Goal: Task Accomplishment & Management: Manage account settings

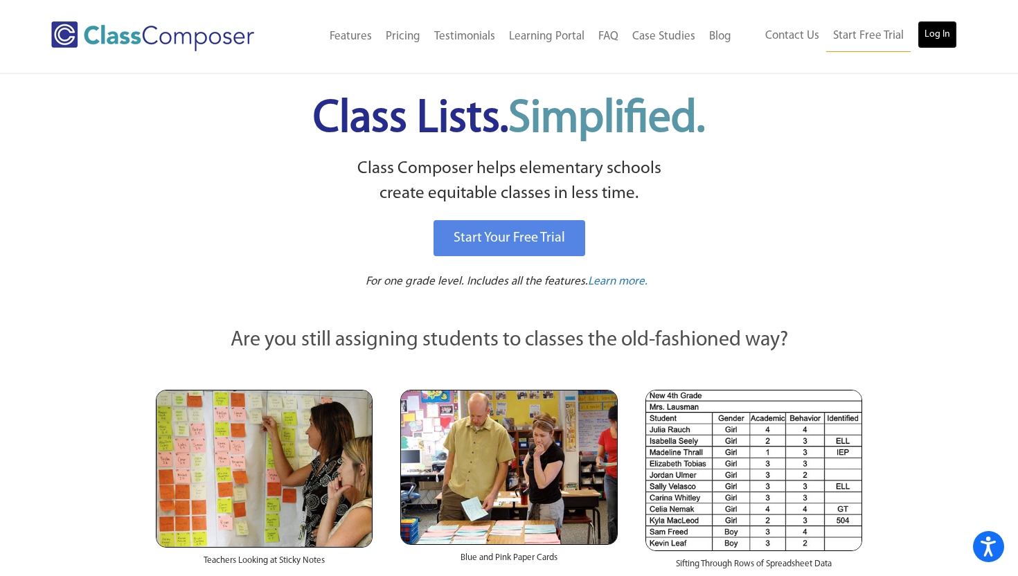
click at [938, 39] on link "Log In" at bounding box center [937, 35] width 39 height 28
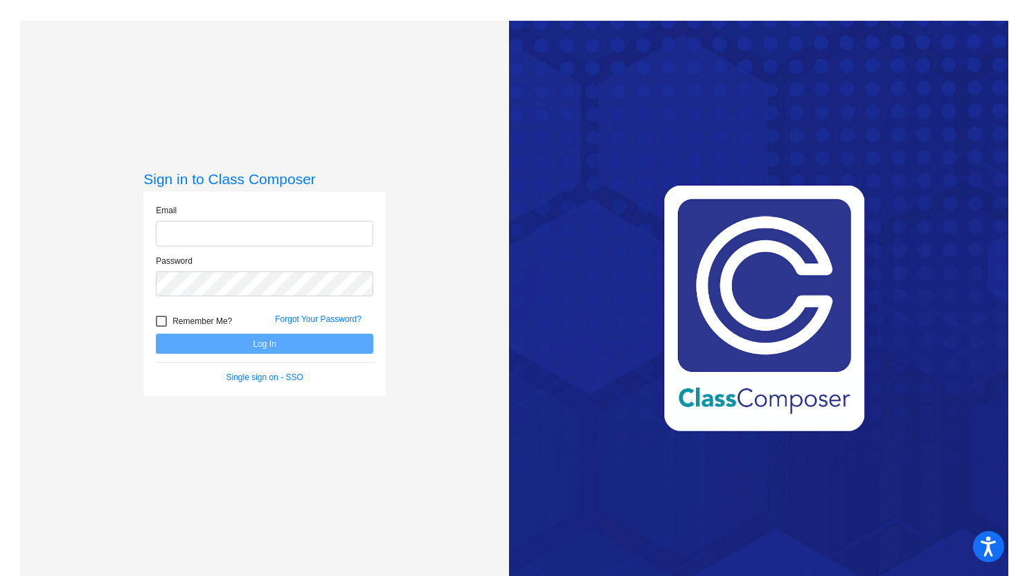
type input "[PERSON_NAME][EMAIL_ADDRESS][PERSON_NAME][DOMAIN_NAME]"
click at [309, 346] on button "Log In" at bounding box center [264, 344] width 217 height 20
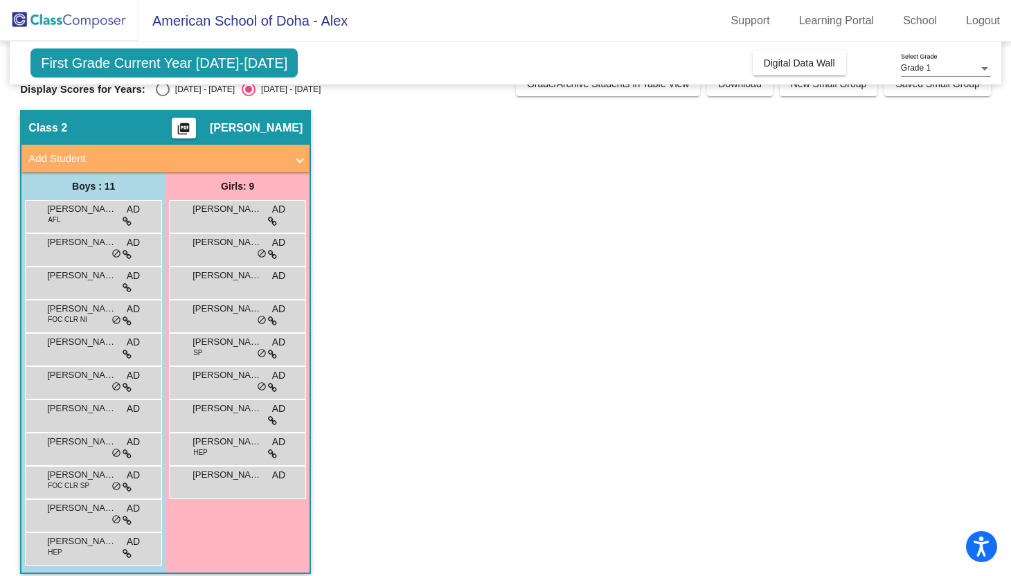
scroll to position [31, 0]
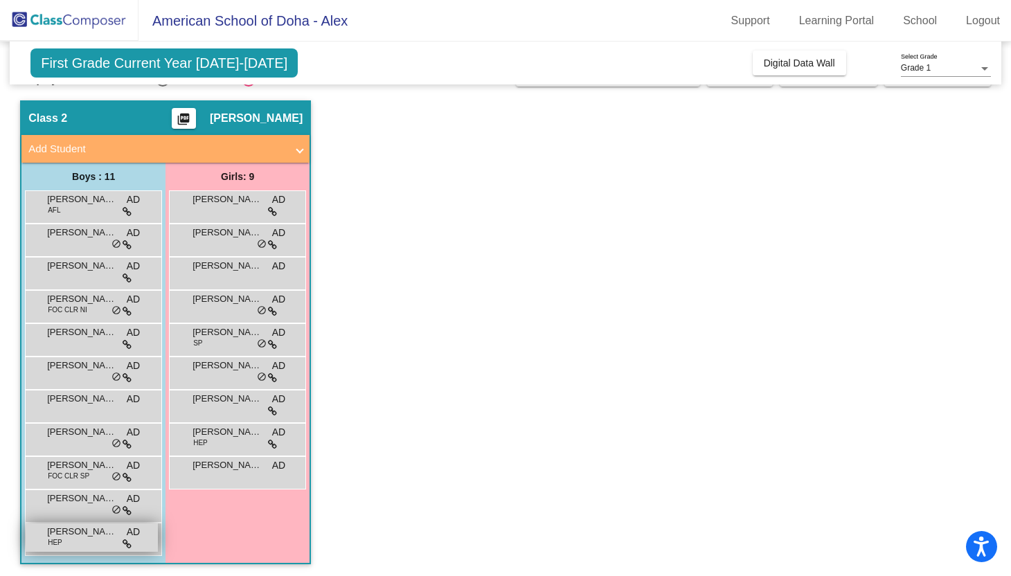
click at [97, 547] on div "[PERSON_NAME] ([PERSON_NAME]) [PERSON_NAME] HEP AD lock do_not_disturb_alt" at bounding box center [92, 538] width 132 height 28
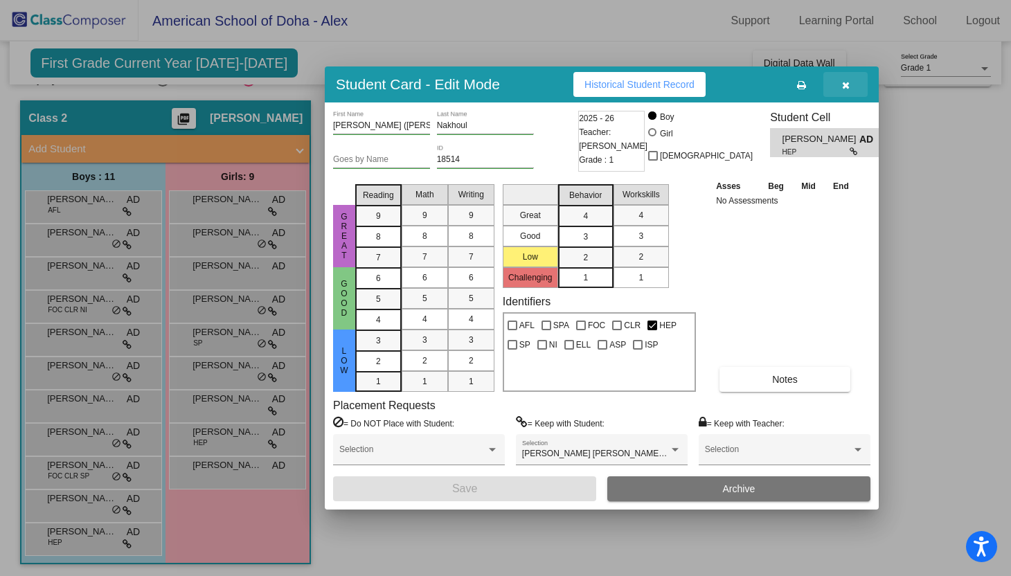
click at [843, 89] on icon "button" at bounding box center [846, 85] width 8 height 10
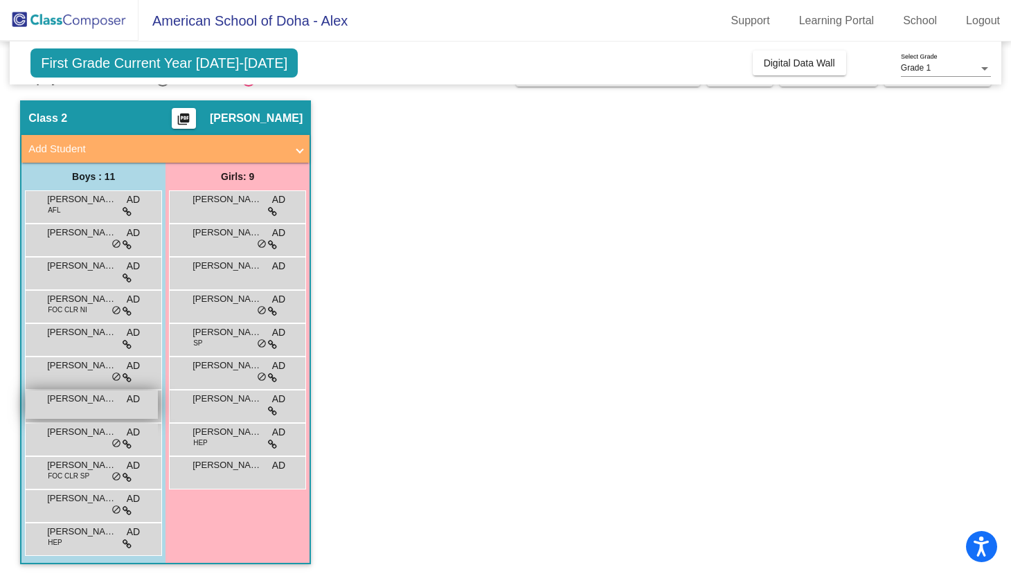
click at [64, 404] on span "[PERSON_NAME]" at bounding box center [81, 399] width 69 height 14
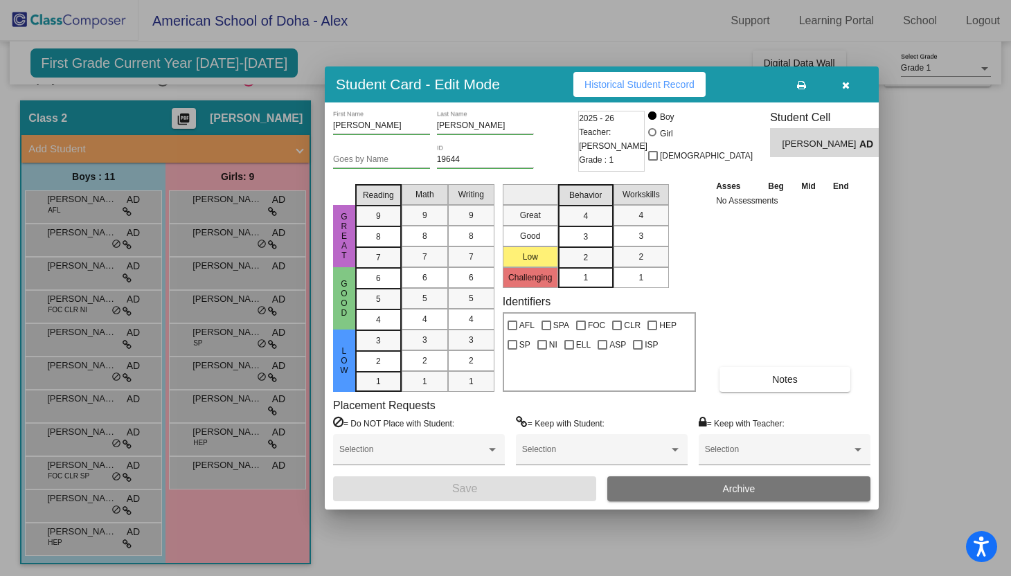
click at [843, 82] on icon "button" at bounding box center [846, 85] width 8 height 10
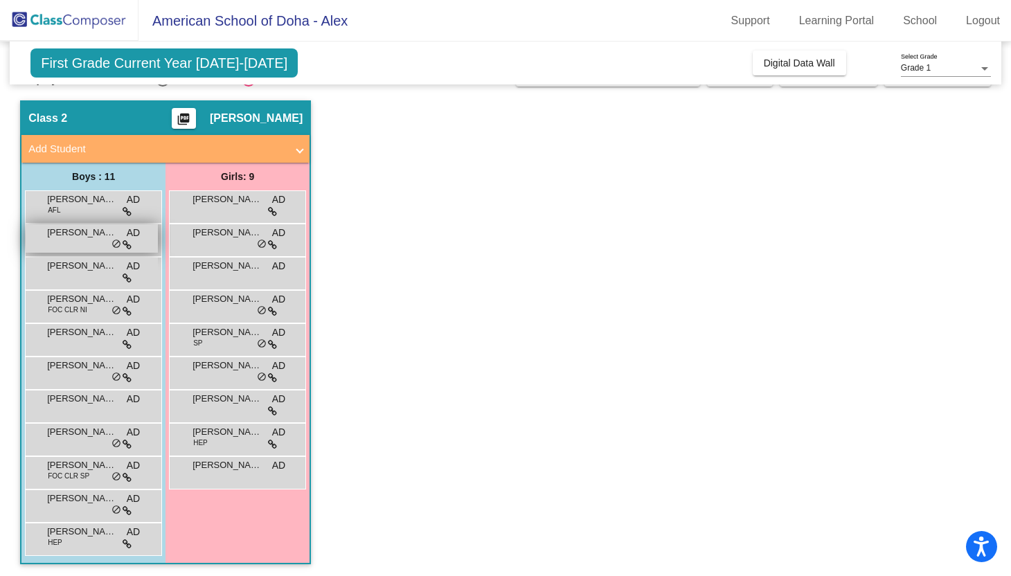
click at [80, 242] on div "[PERSON_NAME] AD lock do_not_disturb_alt" at bounding box center [92, 238] width 132 height 28
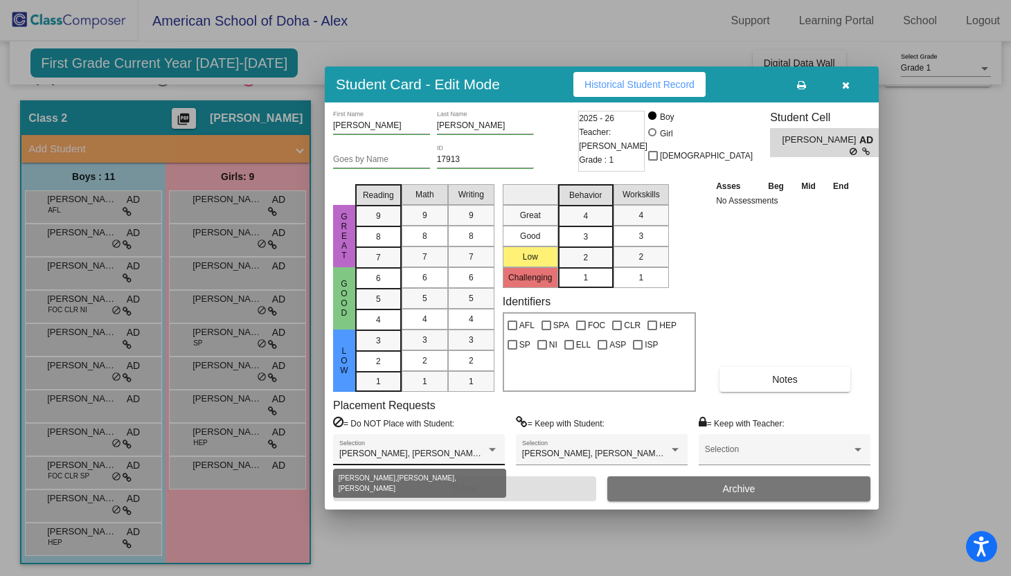
click at [494, 449] on div at bounding box center [492, 449] width 7 height 3
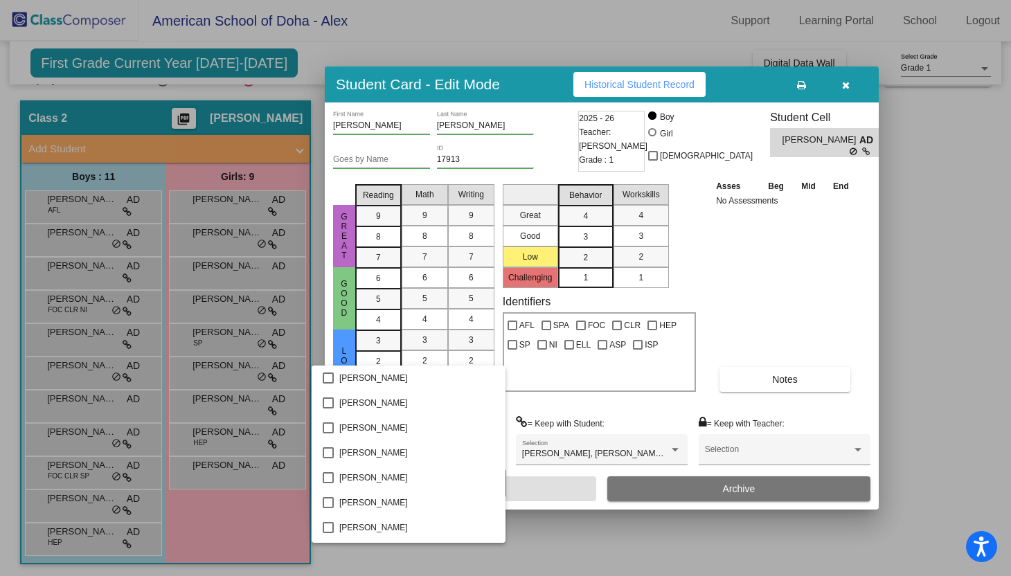
scroll to position [373, 0]
click at [602, 406] on div at bounding box center [505, 288] width 1011 height 576
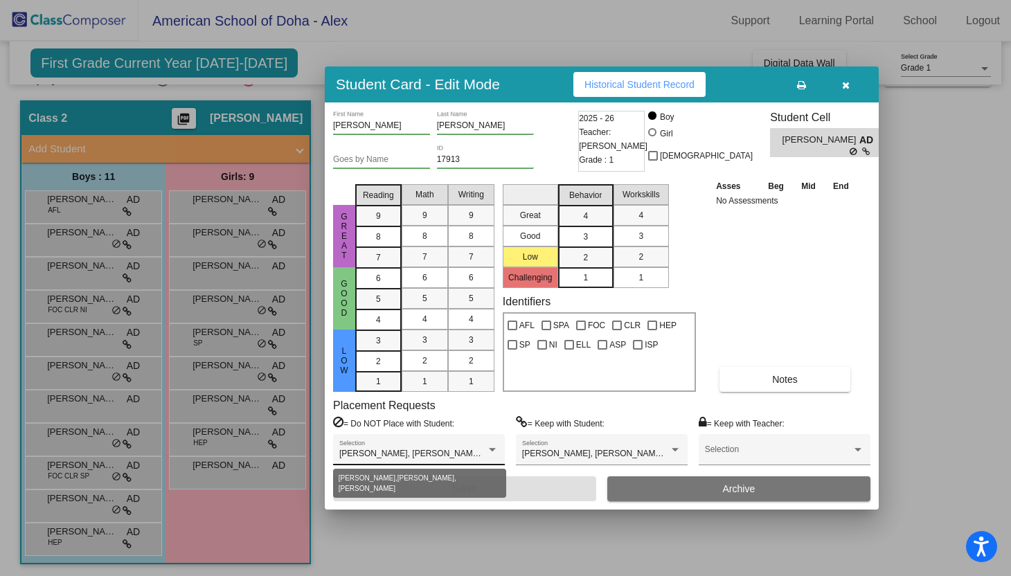
scroll to position [0, 0]
click at [841, 82] on button "button" at bounding box center [845, 84] width 44 height 25
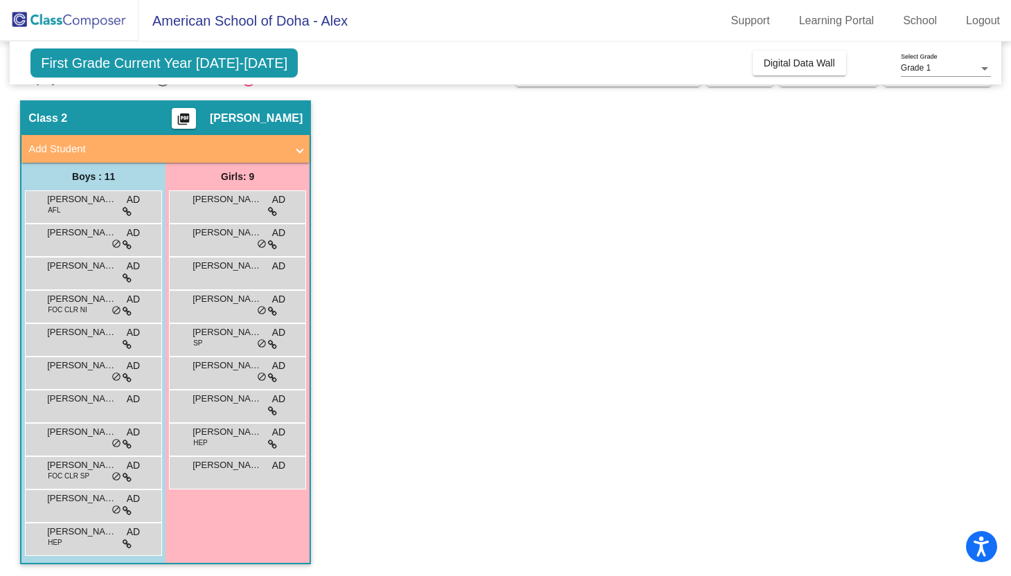
scroll to position [33, 0]
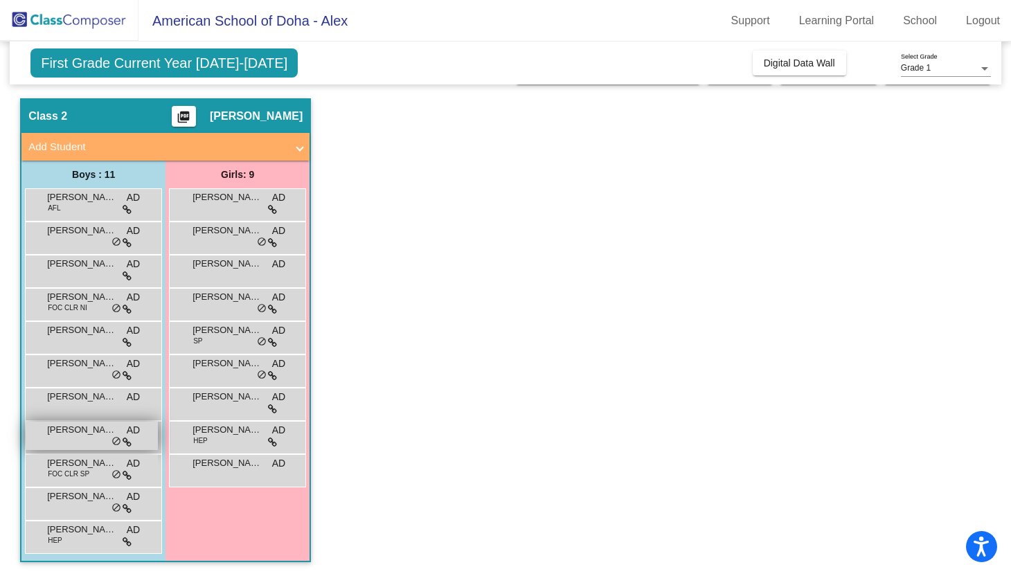
click at [60, 447] on div "[PERSON_NAME] AD lock do_not_disturb_alt" at bounding box center [92, 436] width 132 height 28
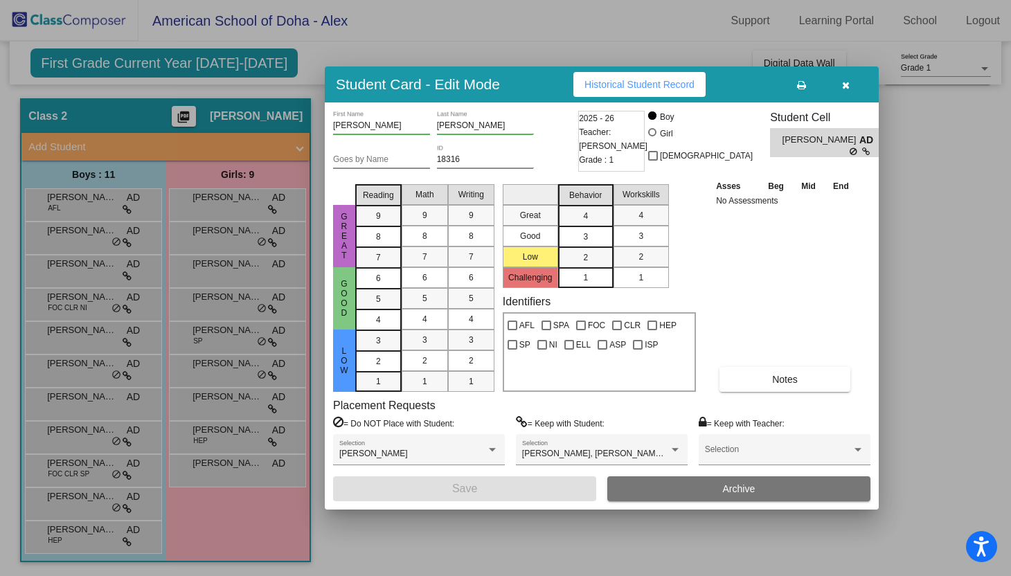
click at [69, 472] on div at bounding box center [505, 288] width 1011 height 576
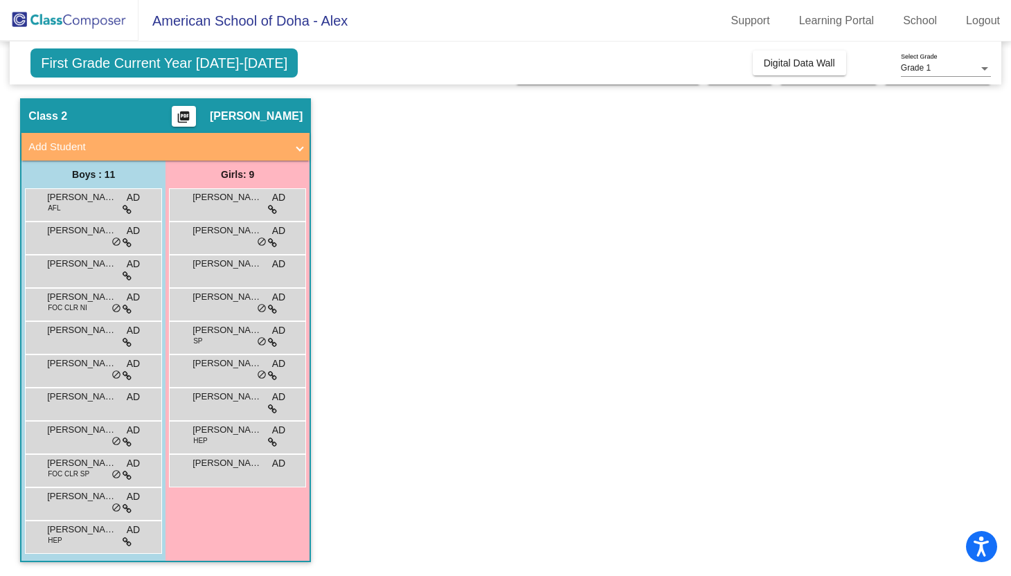
click at [0, 0] on div "Girls: 9 [PERSON_NAME] AD lock do_not_disturb_alt [PERSON_NAME] AD lock do_not_…" at bounding box center [0, 0] width 0 height 0
click at [232, 436] on span "[PERSON_NAME]" at bounding box center [227, 430] width 69 height 14
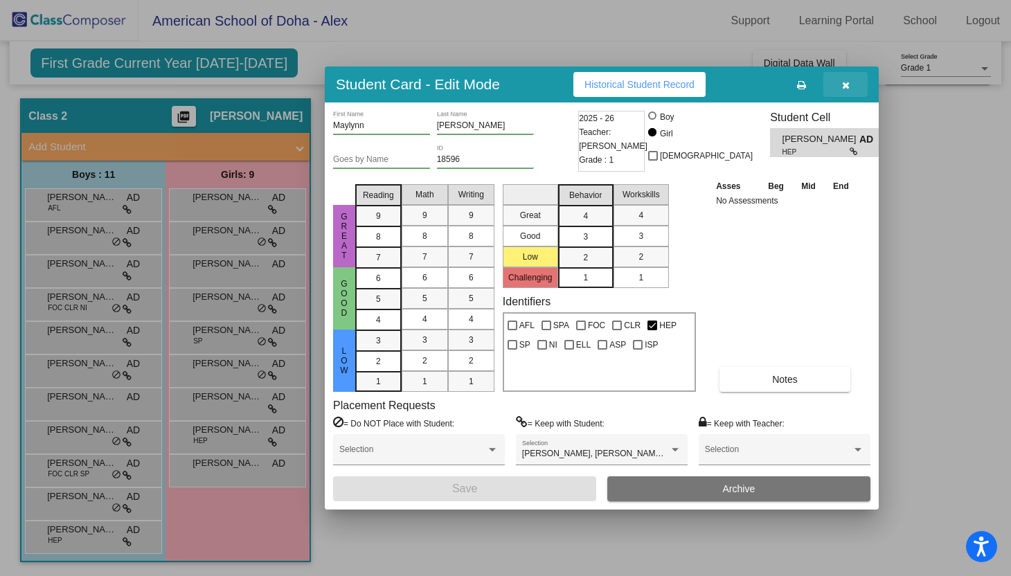
click at [849, 83] on icon "button" at bounding box center [846, 85] width 8 height 10
